Goal: Task Accomplishment & Management: Manage account settings

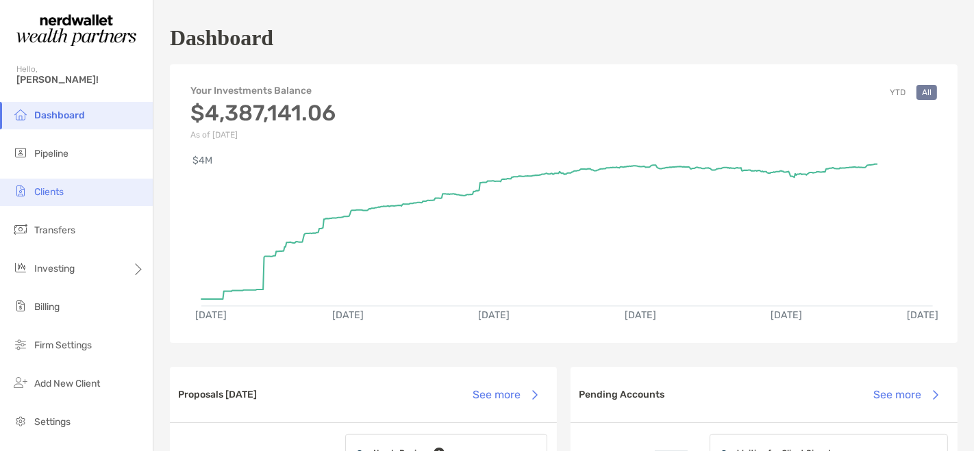
click at [42, 188] on span "Clients" at bounding box center [48, 192] width 29 height 12
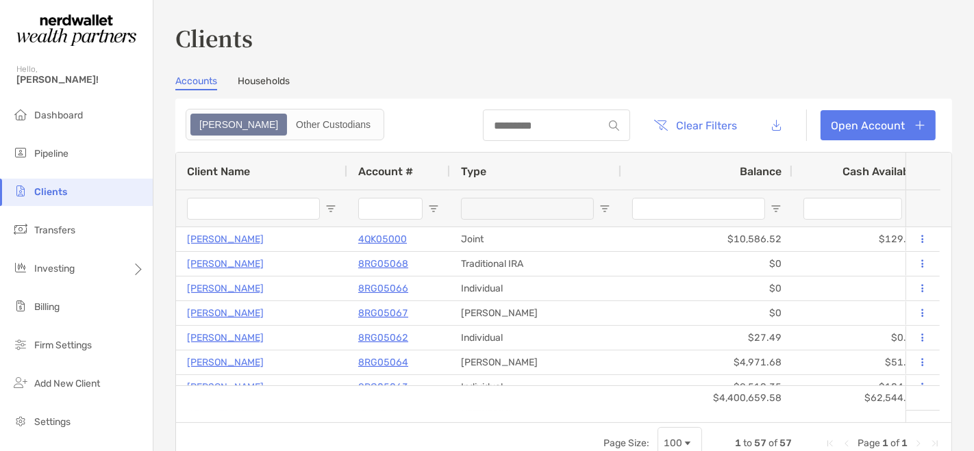
click at [266, 212] on input "Client Name Filter Input" at bounding box center [253, 209] width 133 height 22
type input "********"
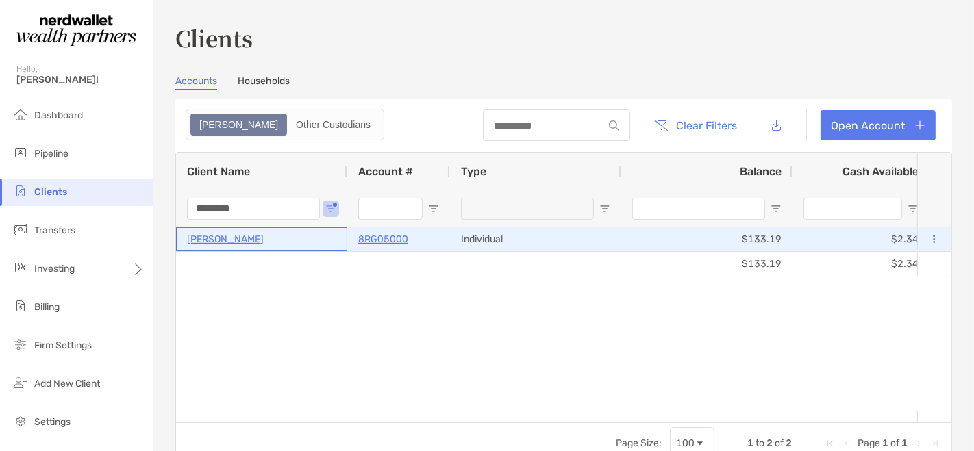
click at [230, 245] on p "[PERSON_NAME]" at bounding box center [225, 239] width 77 height 17
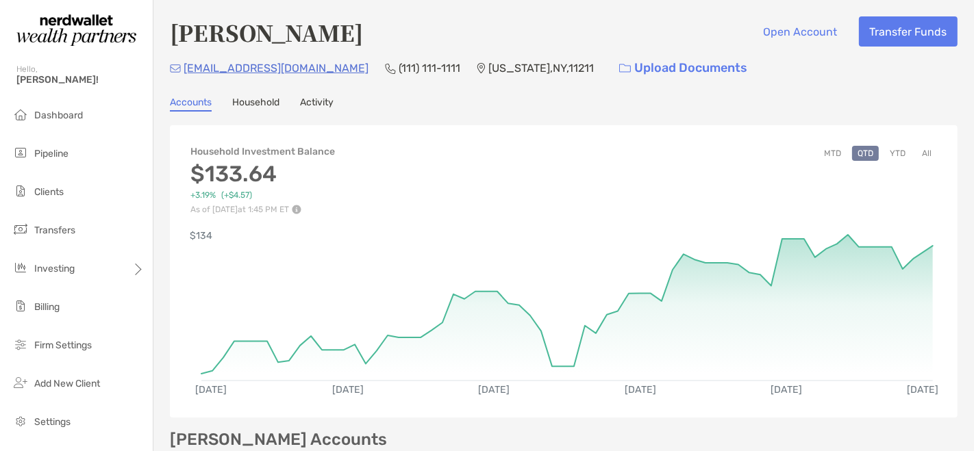
click at [315, 97] on link "Activity" at bounding box center [317, 104] width 34 height 15
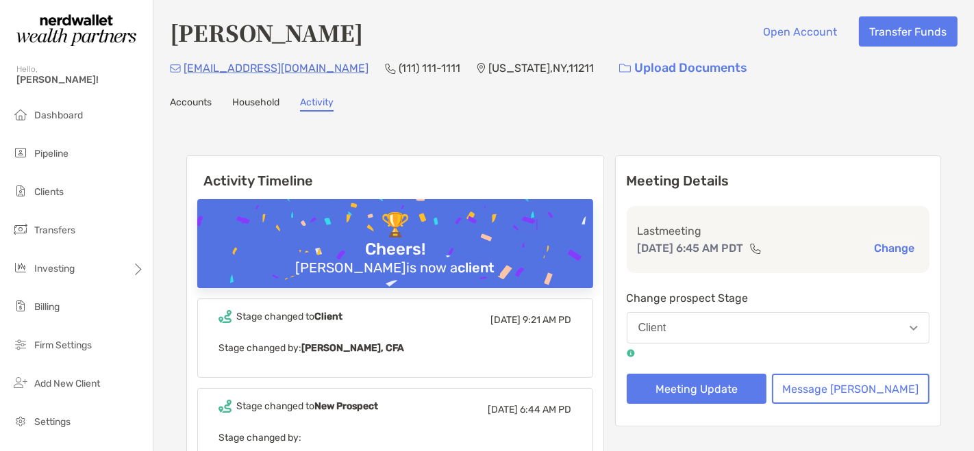
click at [257, 103] on link "Household" at bounding box center [255, 104] width 47 height 15
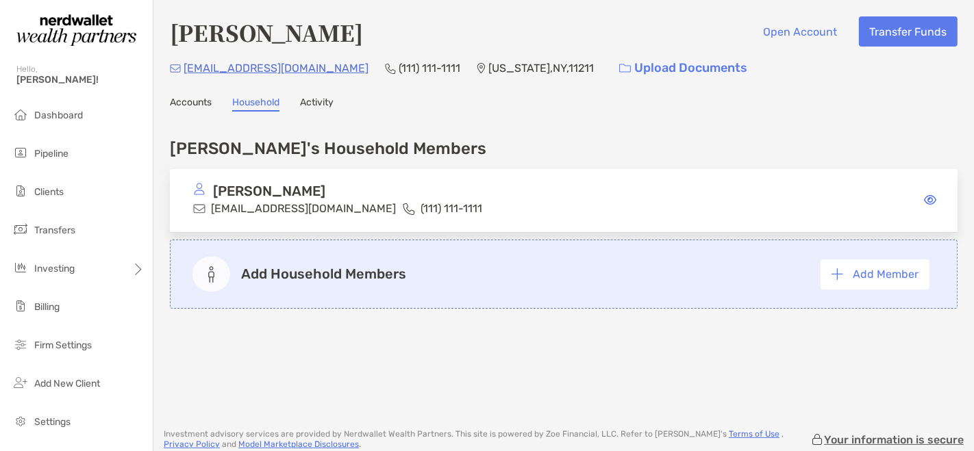
click at [201, 103] on link "Accounts" at bounding box center [191, 104] width 42 height 15
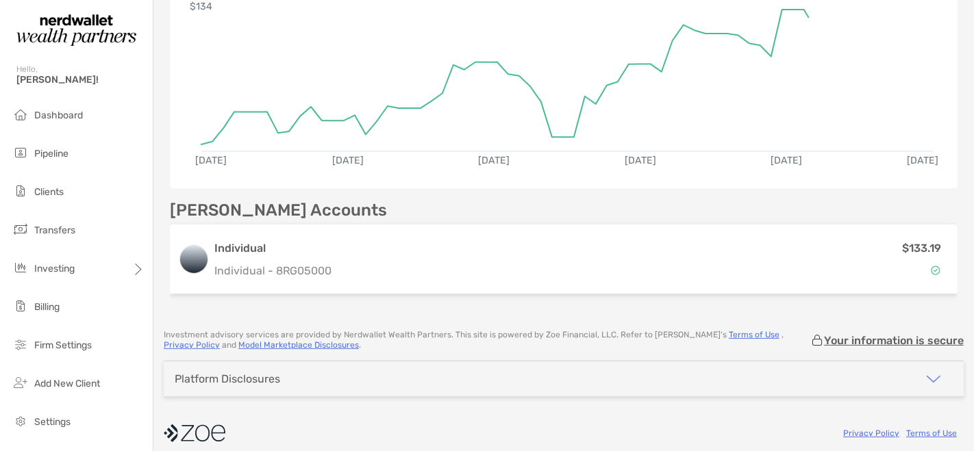
scroll to position [233, 0]
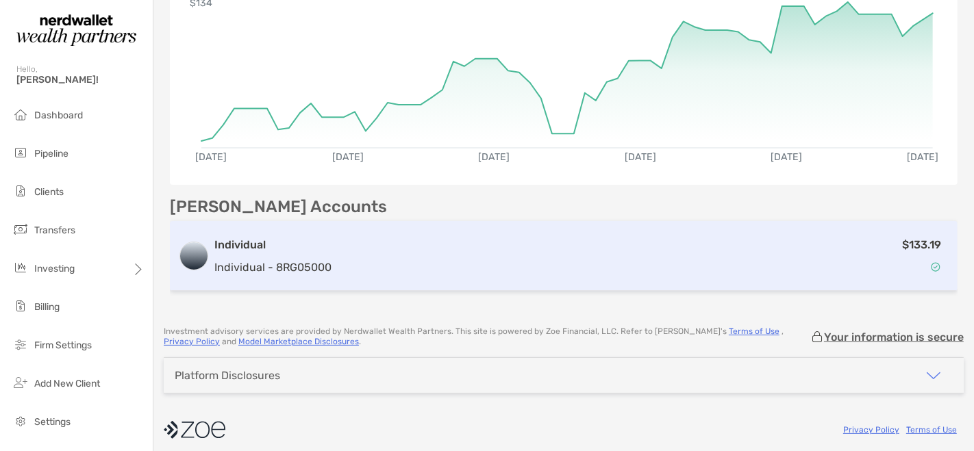
click at [711, 255] on div "$133.19" at bounding box center [643, 256] width 613 height 40
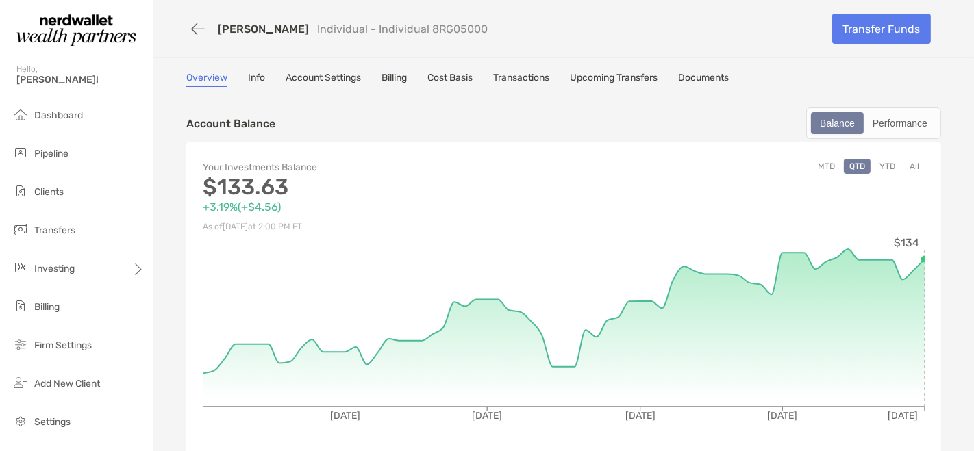
click at [703, 86] on link "Documents" at bounding box center [703, 79] width 51 height 15
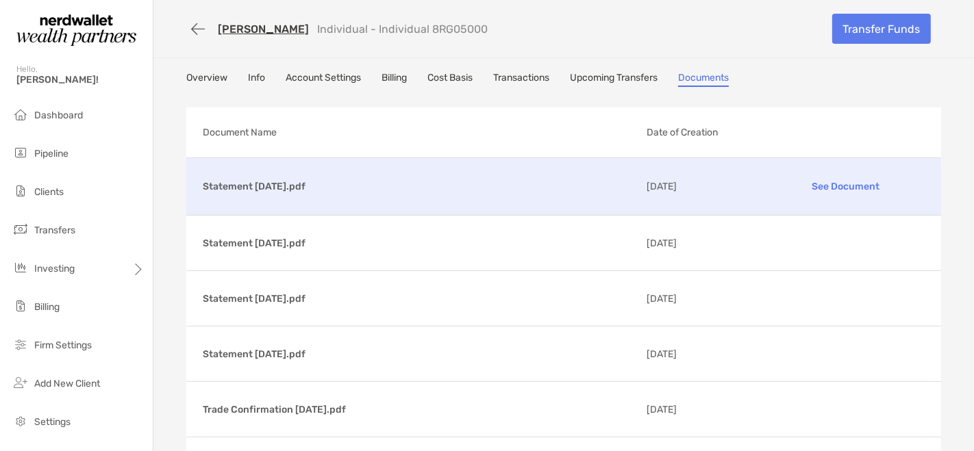
click at [823, 184] on p "See Document" at bounding box center [845, 187] width 159 height 24
click at [188, 25] on button "button" at bounding box center [197, 28] width 23 height 25
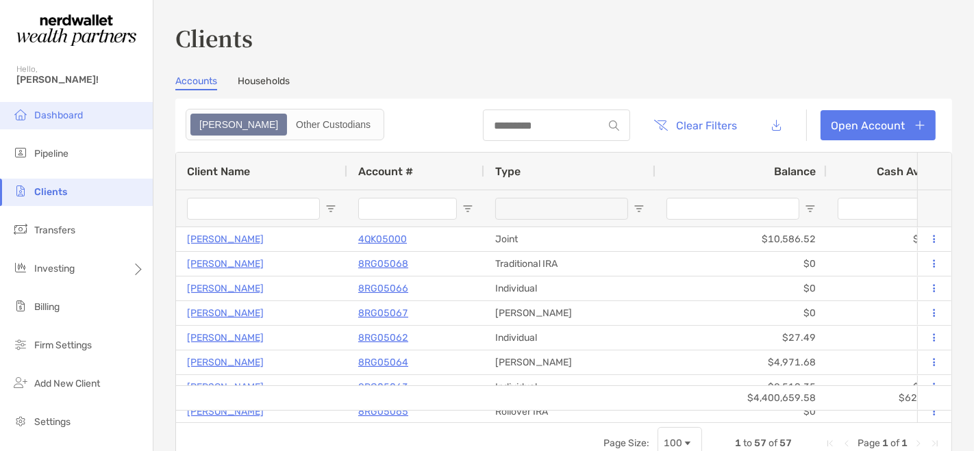
click at [56, 114] on span "Dashboard" at bounding box center [58, 116] width 49 height 12
type input "********"
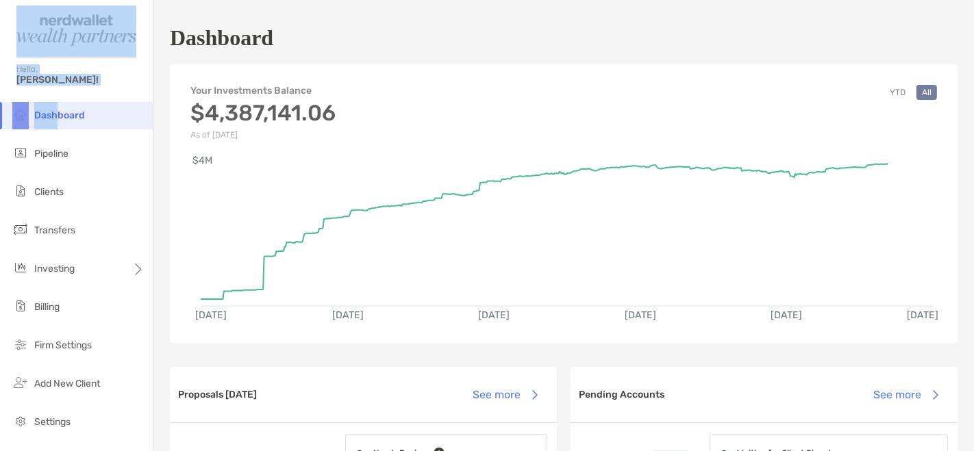
drag, startPoint x: 56, startPoint y: 114, endPoint x: 53, endPoint y: -11, distance: 125.4
click at [53, 0] on html "Dashboard Hello, [PERSON_NAME]! Dashboard Pipeline Clients Transfers Investing …" at bounding box center [487, 225] width 974 height 451
